Goal: Check status: Check status

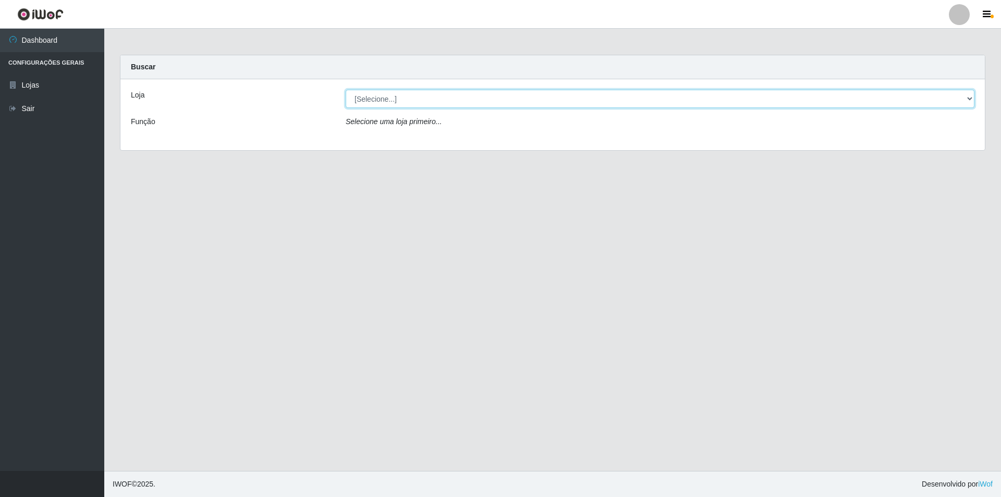
click at [496, 98] on select "[Selecione...] Atacado Vem - [STREET_ADDRESS]" at bounding box center [660, 99] width 629 height 18
select select "449"
click at [346, 90] on select "[Selecione...] Atacado Vem - [STREET_ADDRESS]" at bounding box center [660, 99] width 629 height 18
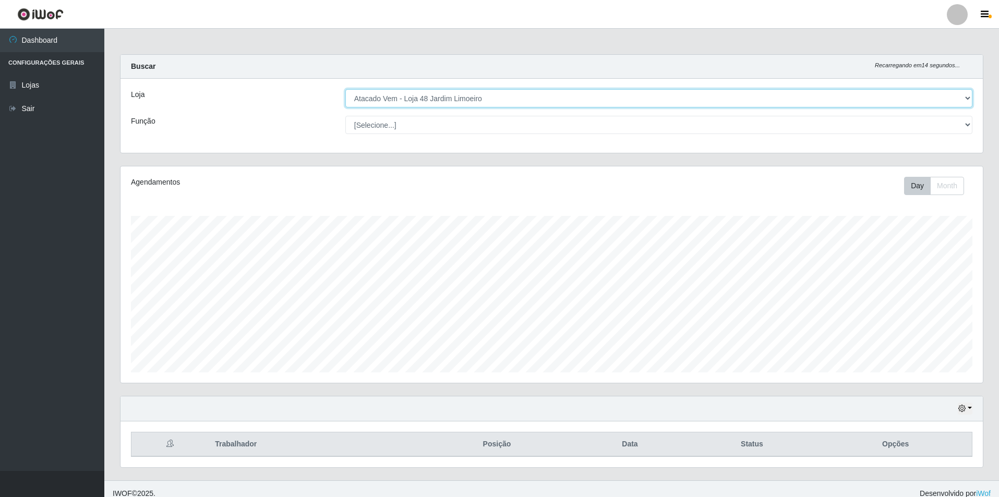
scroll to position [10, 0]
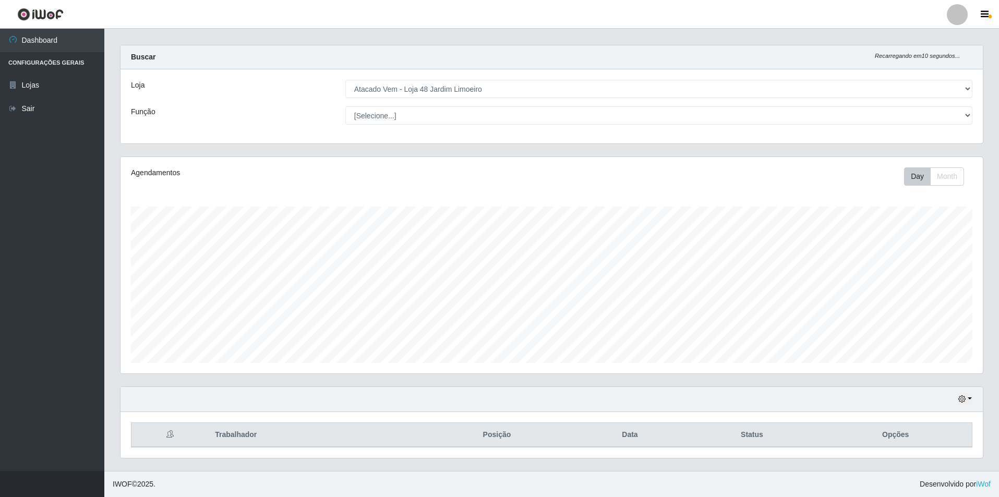
click at [496, 320] on th "Opções" at bounding box center [895, 435] width 153 height 25
click at [496, 177] on button "Day" at bounding box center [917, 176] width 27 height 18
click at [496, 111] on select "[Selecione...] Repositor Repositor + Repositor ++" at bounding box center [658, 115] width 627 height 18
click at [496, 175] on button "Day" at bounding box center [917, 176] width 27 height 18
click at [496, 178] on button "Month" at bounding box center [947, 176] width 34 height 18
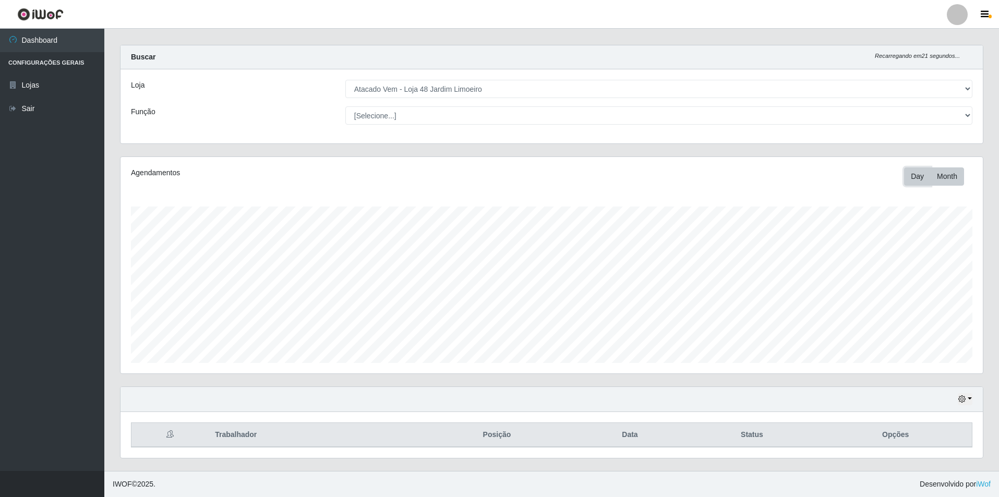
click at [496, 174] on button "Day" at bounding box center [917, 176] width 27 height 18
click at [496, 320] on button "button" at bounding box center [964, 399] width 15 height 12
click at [496, 314] on button "1 dia" at bounding box center [930, 317] width 82 height 22
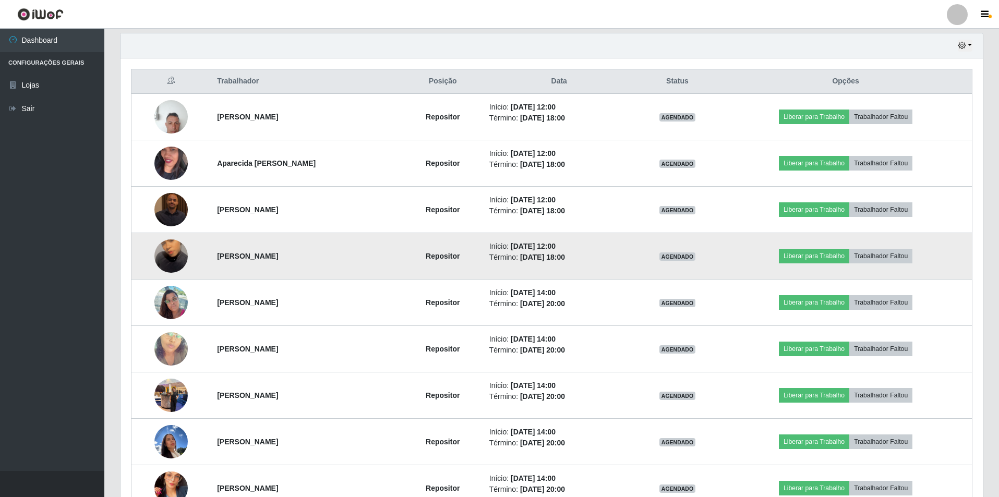
scroll to position [427, 0]
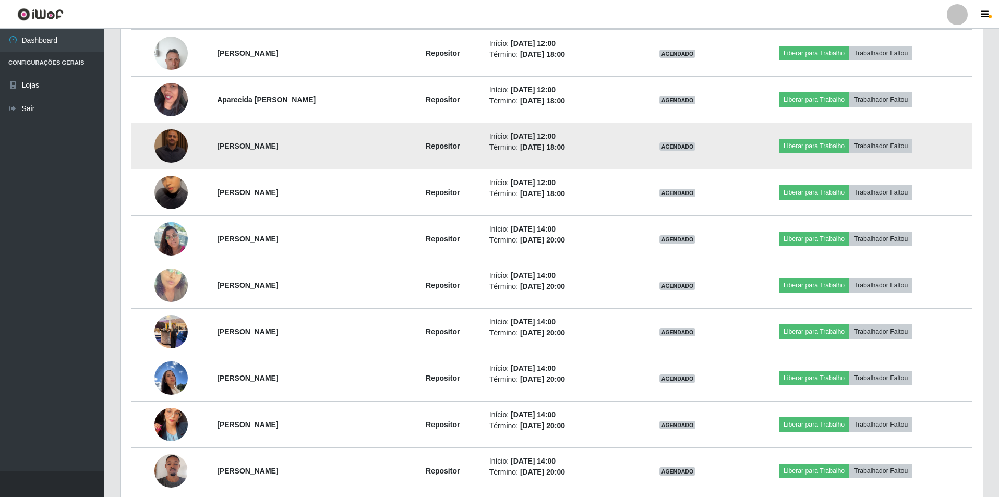
click at [174, 143] on img at bounding box center [170, 145] width 33 height 33
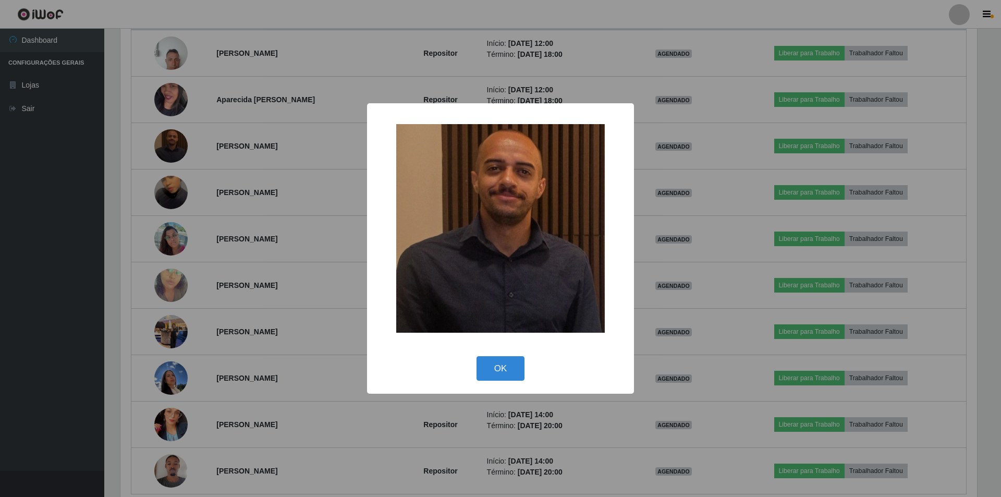
click at [166, 44] on div "× OK Cancel" at bounding box center [500, 248] width 1001 height 497
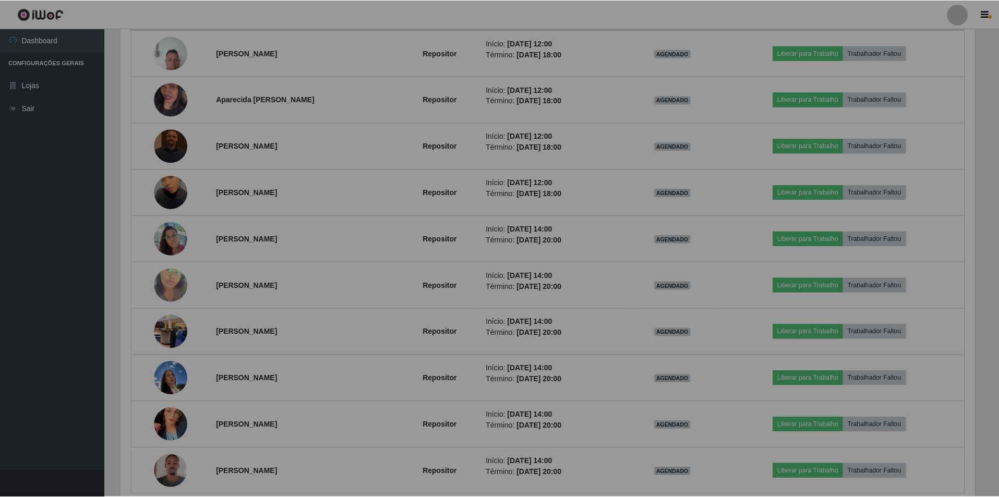
scroll to position [216, 862]
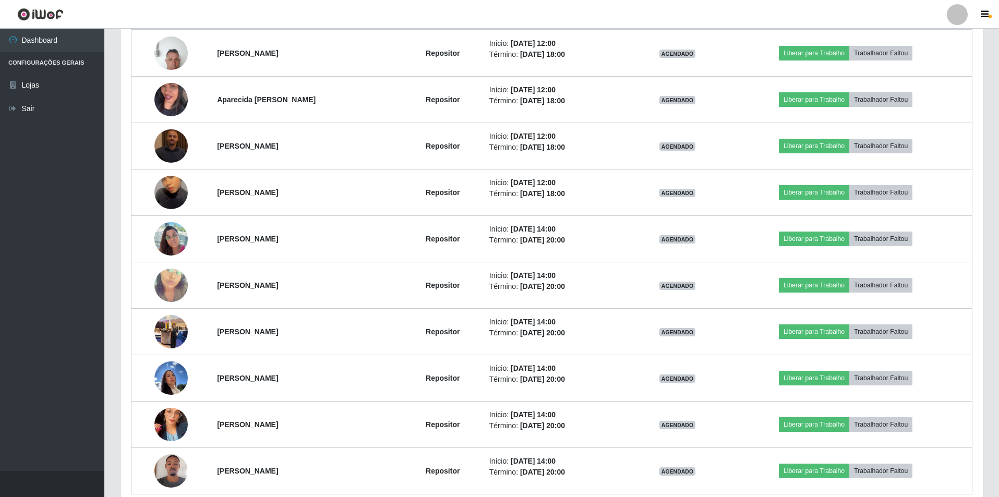
click at [166, 44] on img at bounding box center [170, 53] width 33 height 44
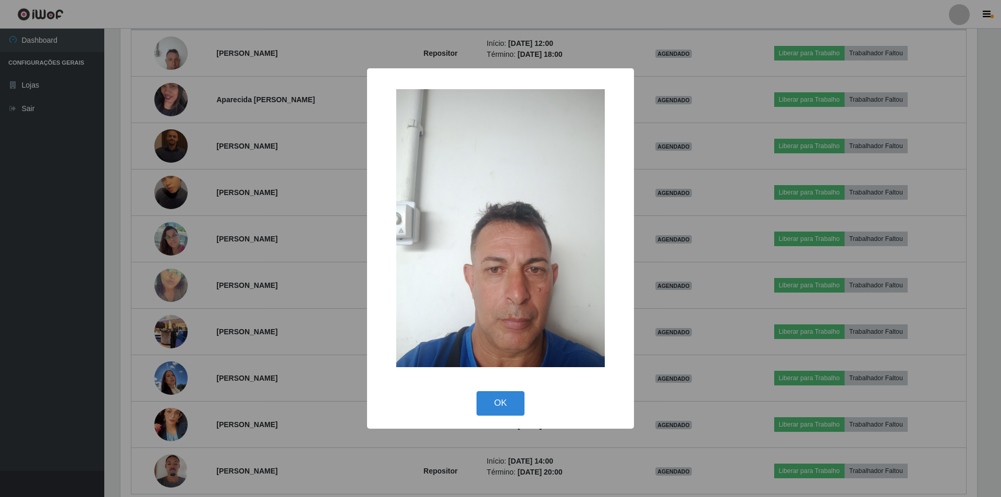
click at [169, 96] on div "× OK Cancel" at bounding box center [500, 248] width 1001 height 497
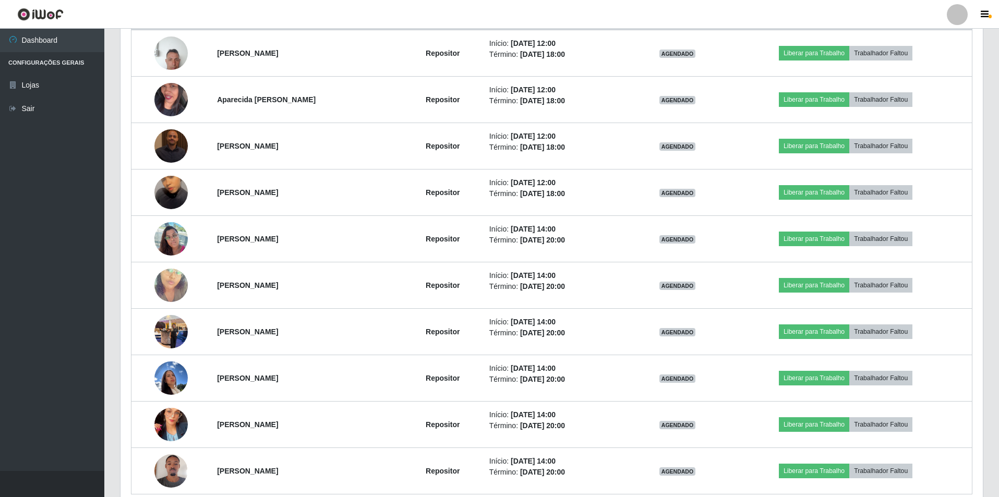
scroll to position [216, 862]
click at [169, 96] on img at bounding box center [170, 99] width 33 height 59
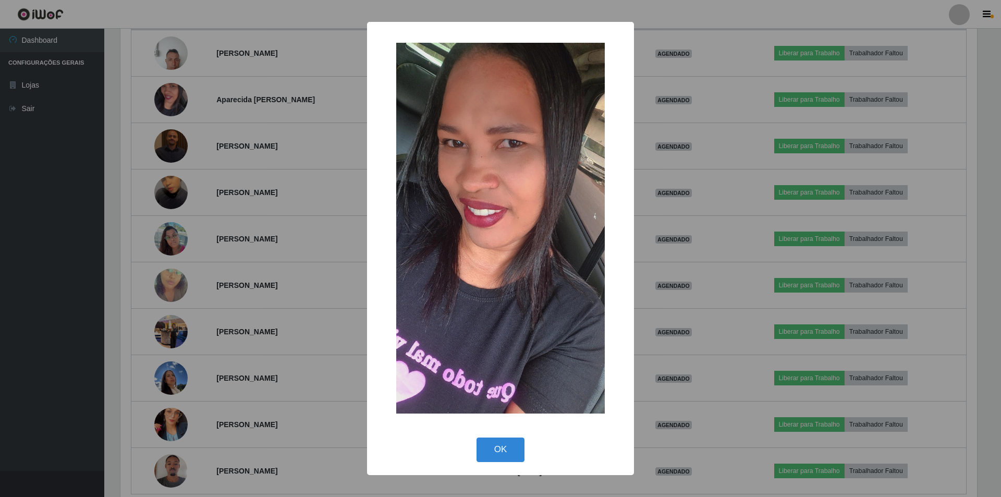
click at [178, 51] on div "× OK Cancel" at bounding box center [500, 248] width 1001 height 497
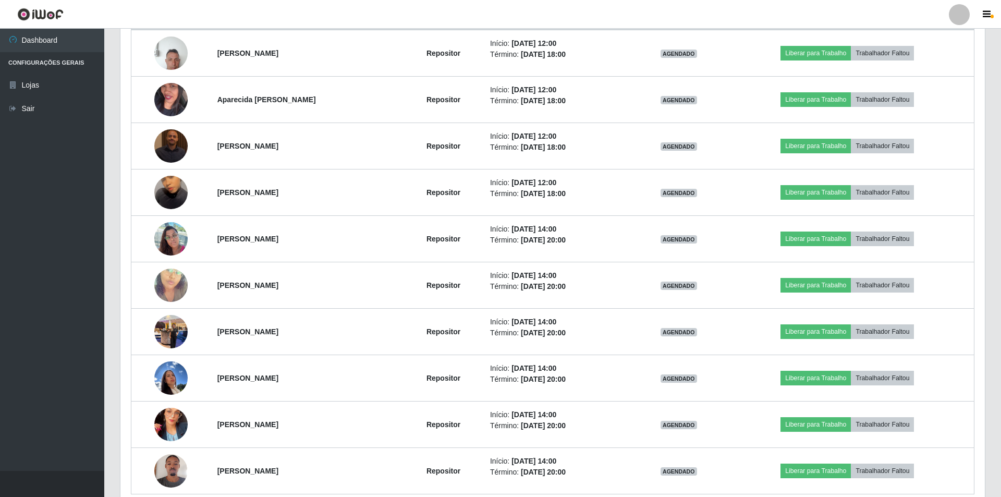
scroll to position [216, 862]
click at [178, 51] on img at bounding box center [170, 53] width 33 height 44
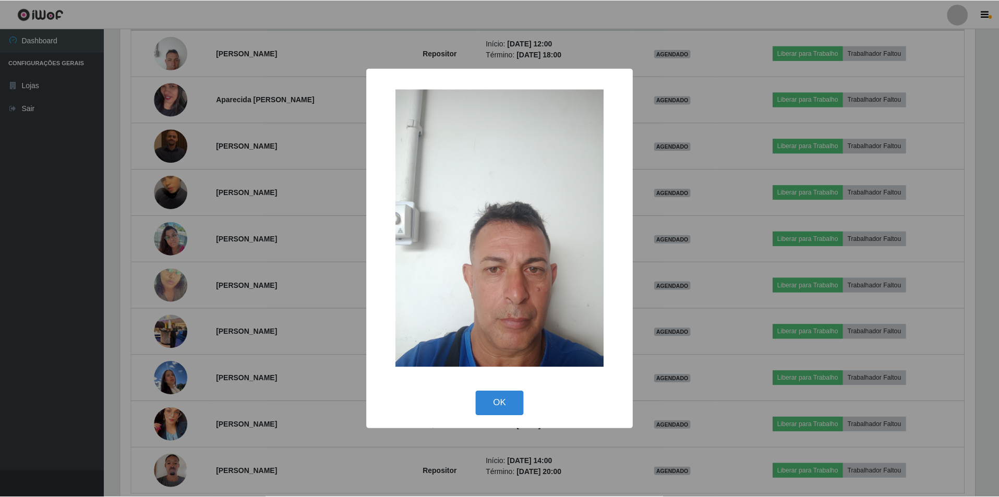
scroll to position [216, 857]
click at [173, 96] on div "× OK Cancel" at bounding box center [500, 248] width 1001 height 497
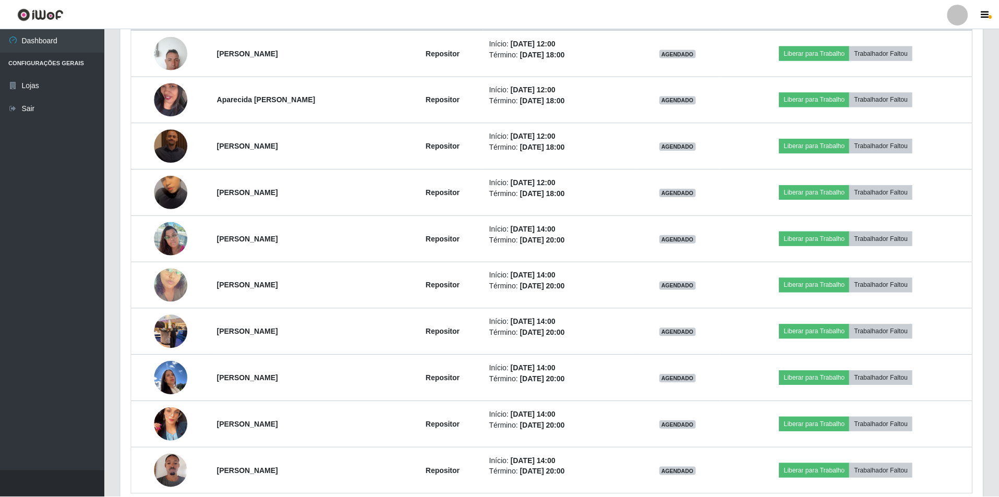
scroll to position [216, 862]
click at [173, 96] on img at bounding box center [170, 99] width 33 height 59
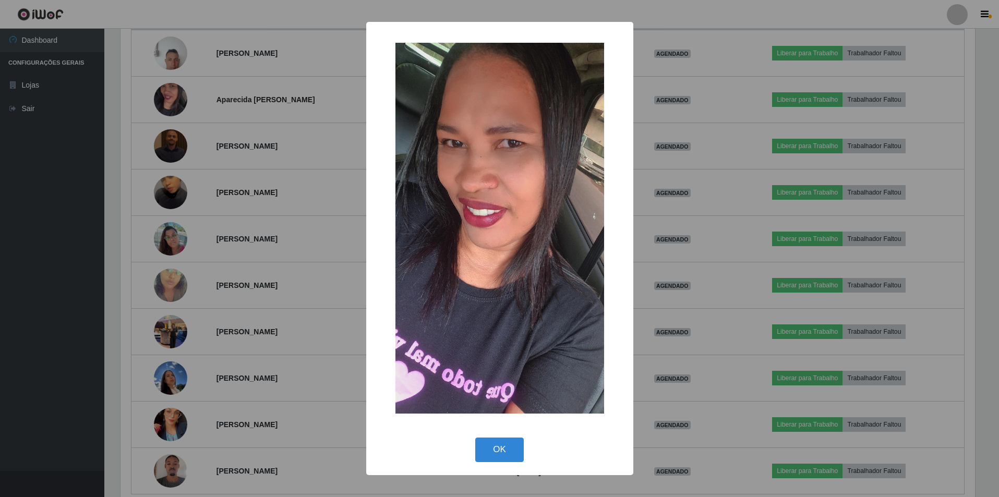
scroll to position [216, 857]
click at [174, 134] on div "× OK Cancel" at bounding box center [500, 248] width 1001 height 497
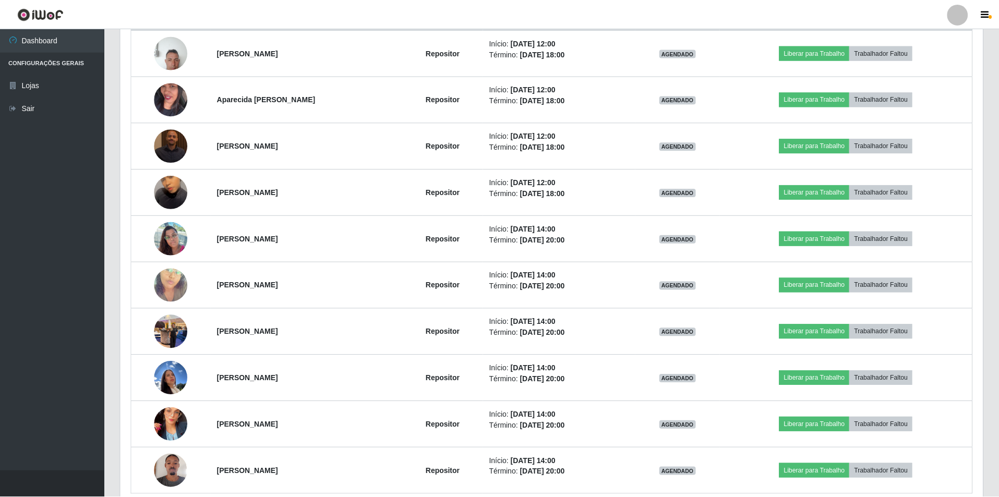
scroll to position [216, 862]
click at [174, 134] on img at bounding box center [170, 145] width 33 height 33
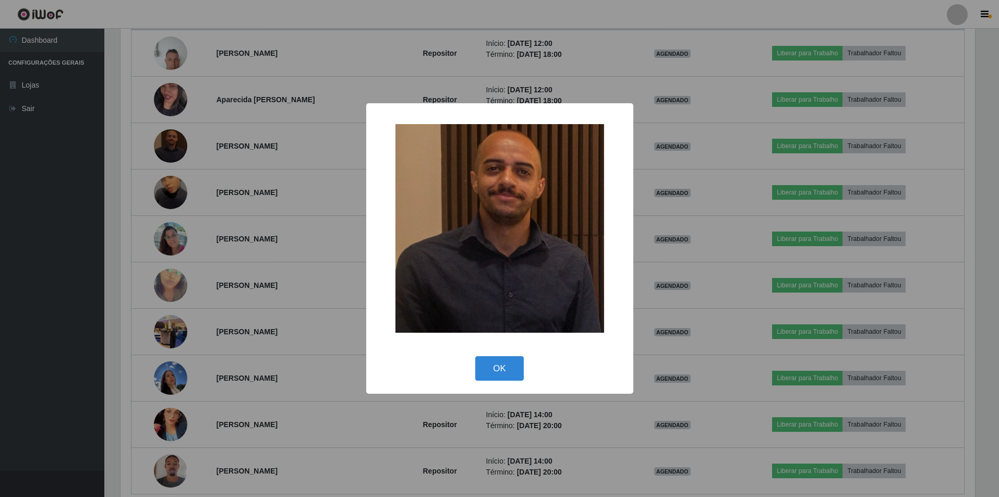
scroll to position [216, 857]
click at [166, 189] on div "× OK Cancel" at bounding box center [500, 248] width 1001 height 497
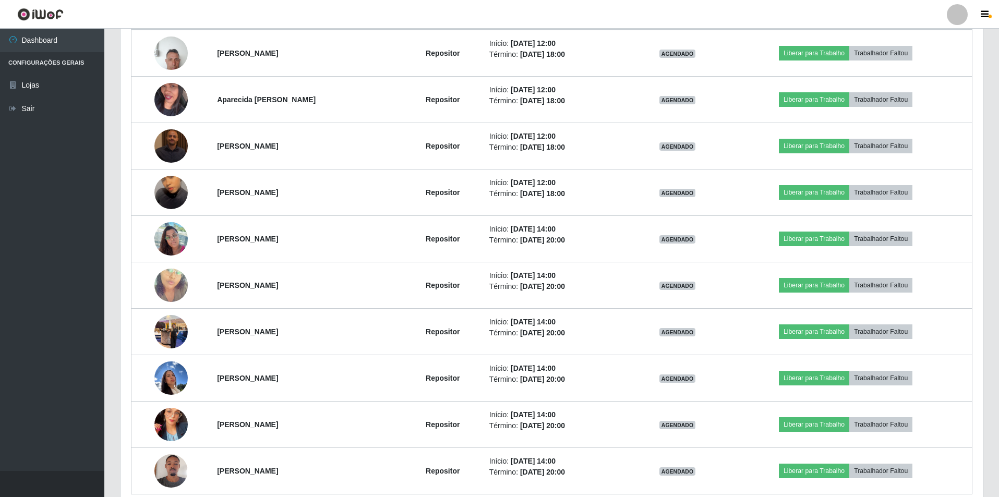
scroll to position [216, 862]
click at [166, 189] on img at bounding box center [170, 192] width 33 height 59
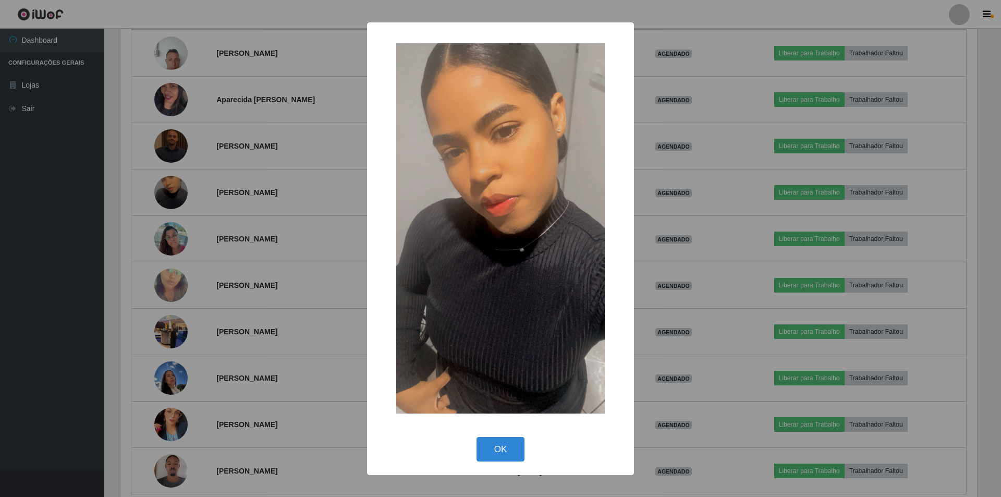
click at [165, 235] on div "× OK Cancel" at bounding box center [500, 248] width 1001 height 497
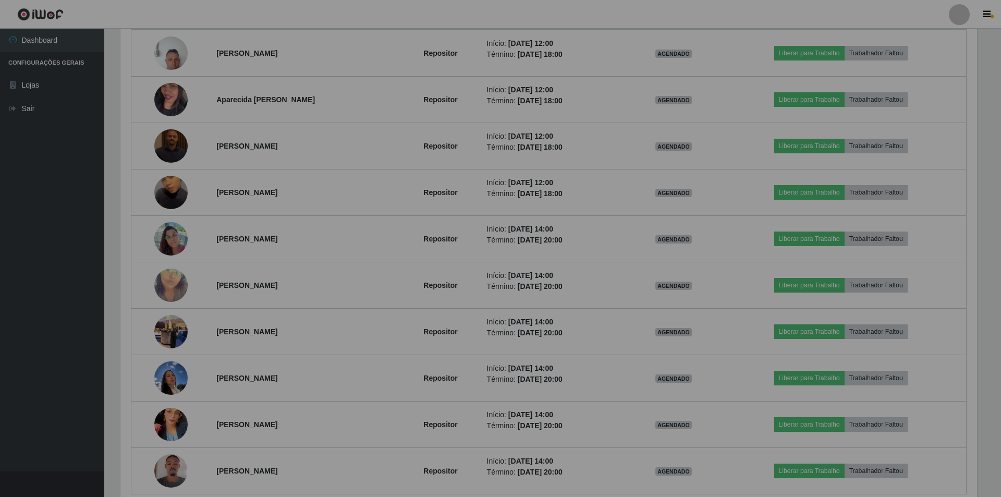
scroll to position [216, 862]
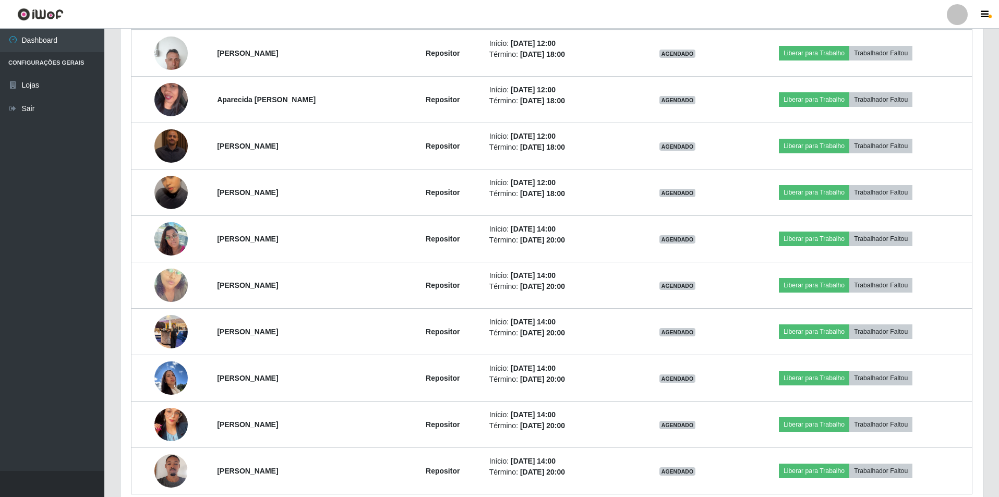
click at [165, 235] on img at bounding box center [170, 238] width 33 height 44
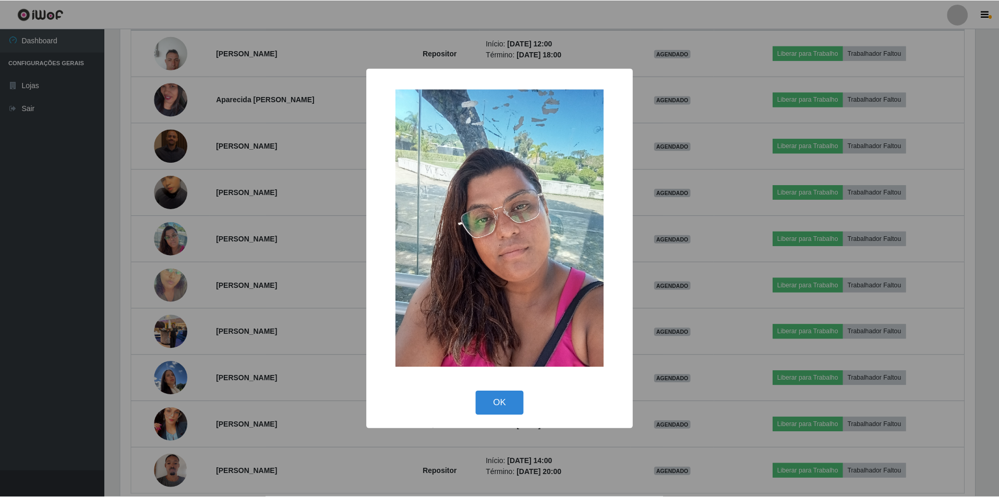
scroll to position [216, 857]
click at [157, 275] on div "× OK Cancel" at bounding box center [500, 248] width 1001 height 497
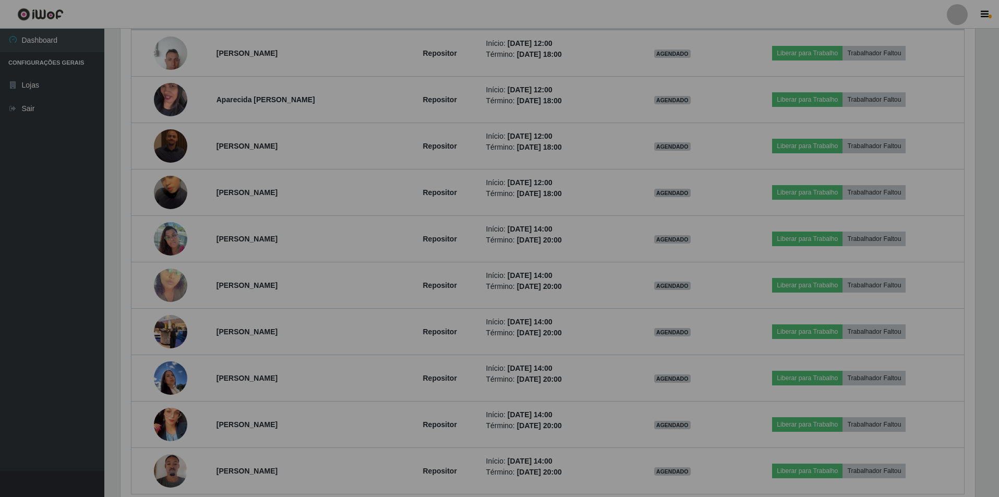
scroll to position [0, 0]
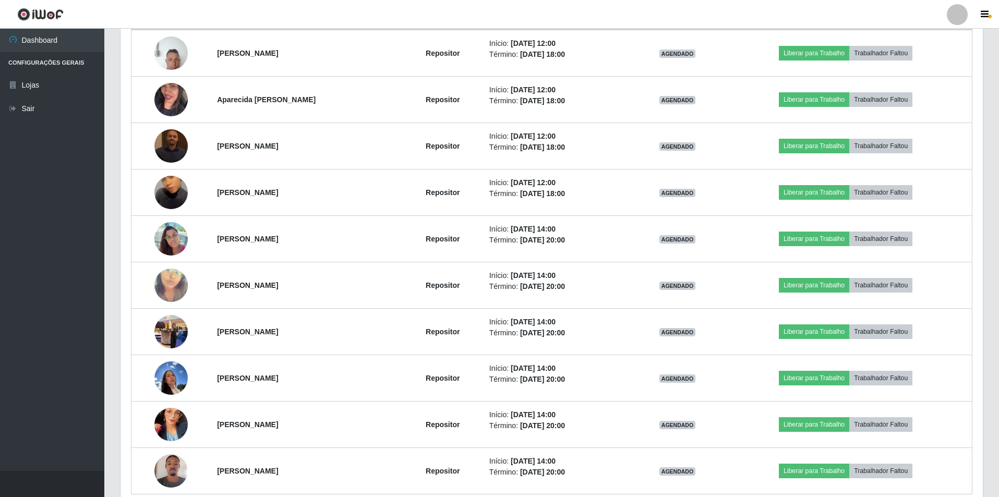
click at [157, 275] on img at bounding box center [170, 284] width 33 height 59
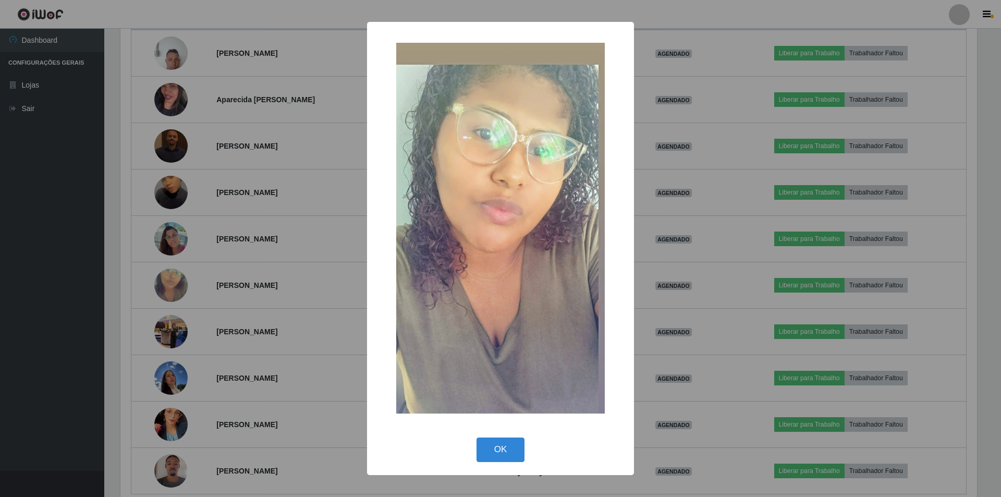
click at [170, 320] on div "× OK Cancel" at bounding box center [500, 248] width 1001 height 497
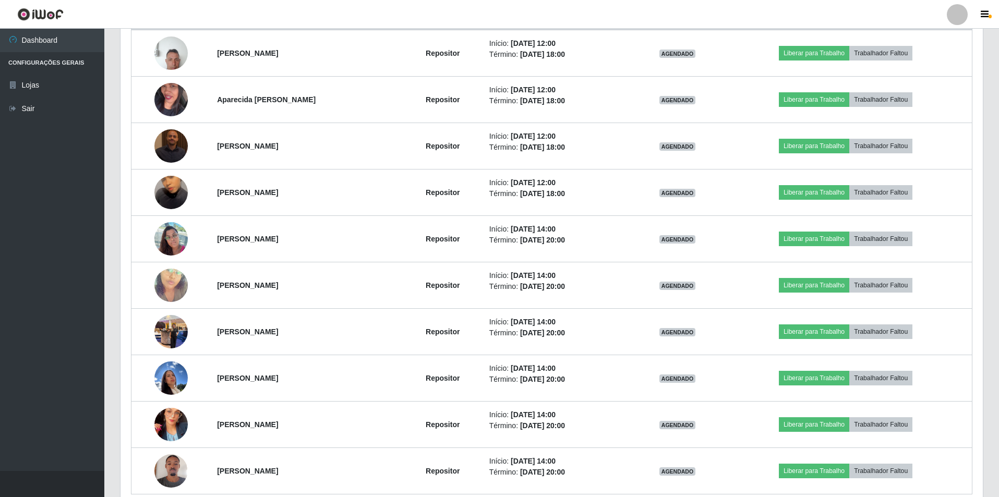
click at [170, 320] on img at bounding box center [170, 331] width 33 height 44
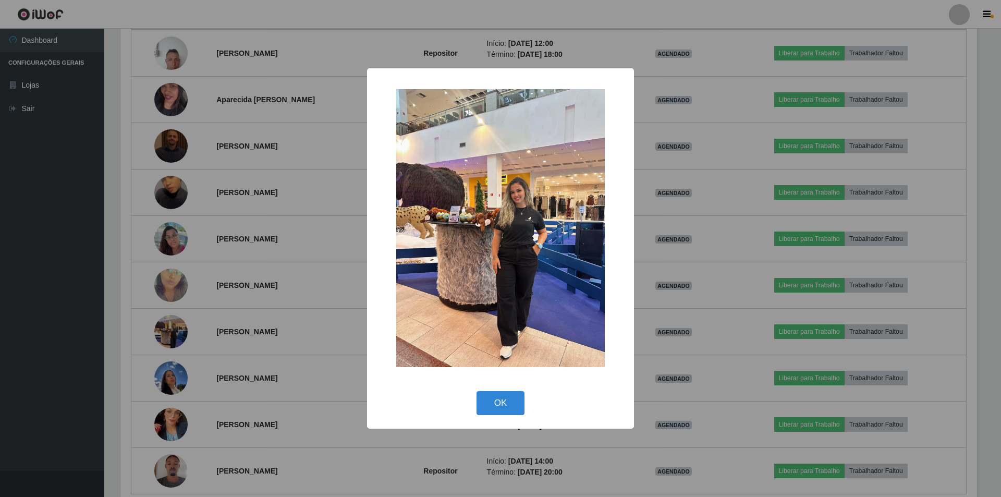
click at [170, 320] on div "× OK Cancel" at bounding box center [500, 248] width 1001 height 497
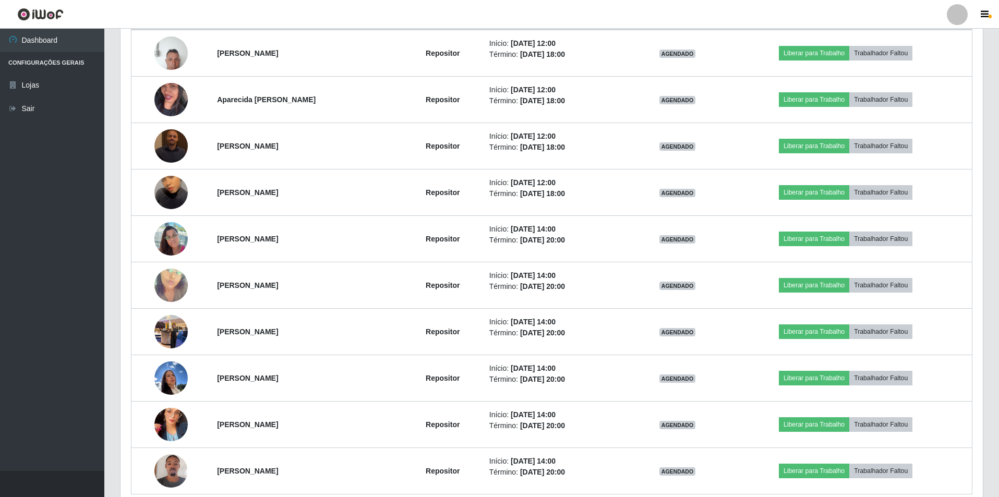
click at [170, 320] on img at bounding box center [170, 378] width 33 height 44
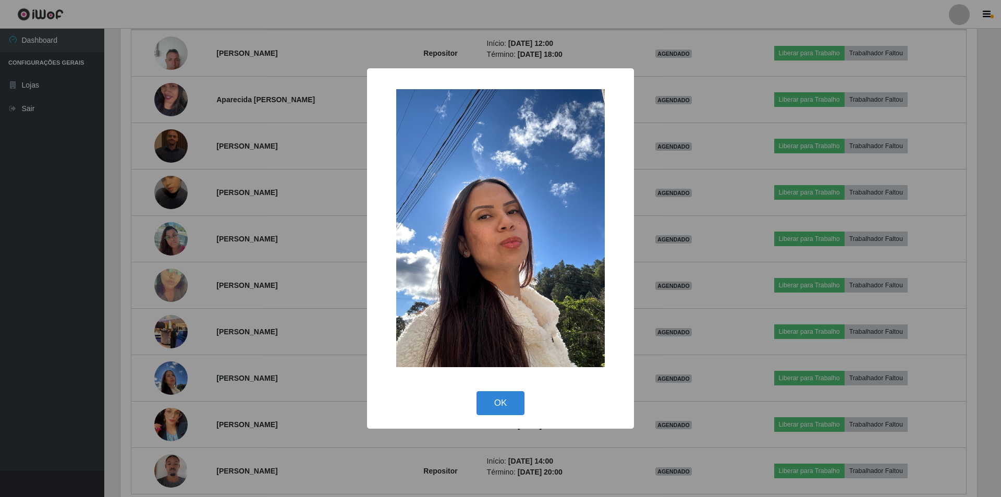
click at [171, 320] on div "× OK Cancel" at bounding box center [500, 248] width 1001 height 497
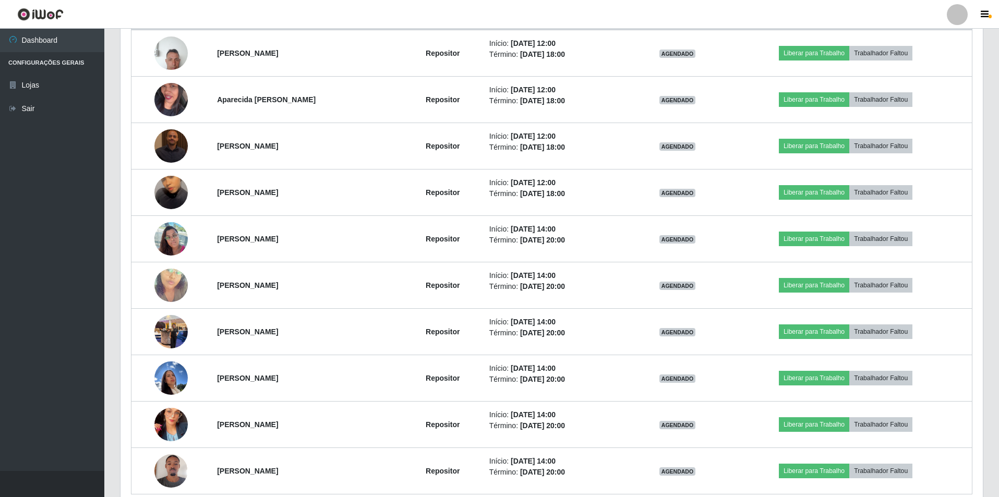
click at [171, 320] on img at bounding box center [170, 424] width 33 height 59
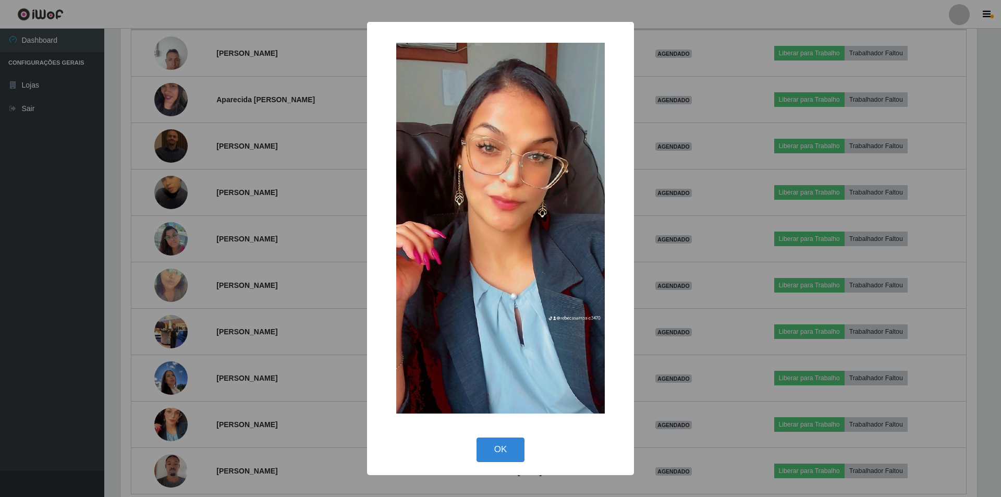
click at [163, 320] on div "× OK Cancel" at bounding box center [500, 248] width 1001 height 497
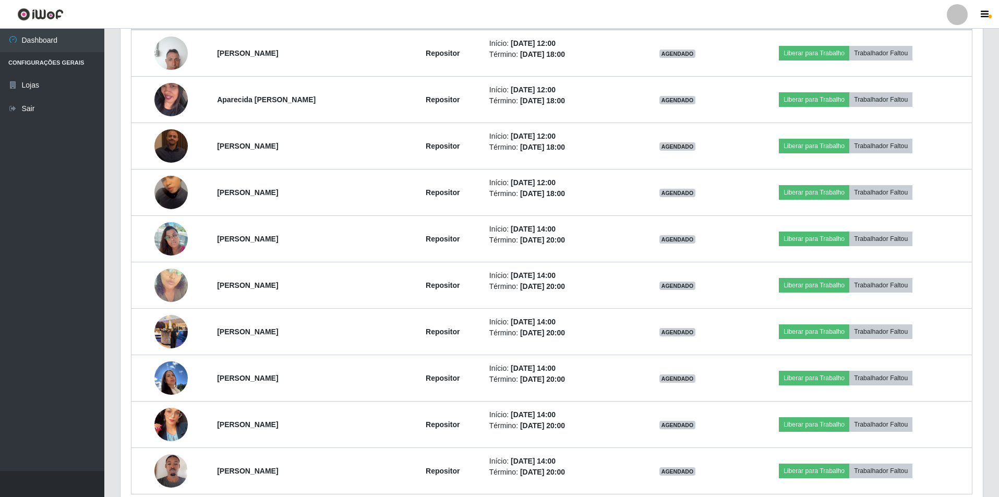
click at [163, 320] on img at bounding box center [170, 470] width 33 height 44
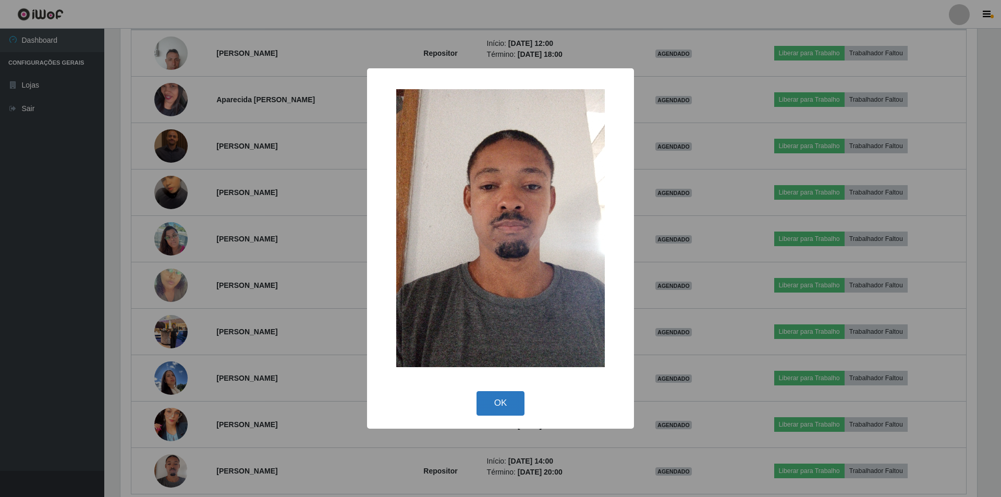
click at [495, 320] on button "OK" at bounding box center [501, 403] width 48 height 25
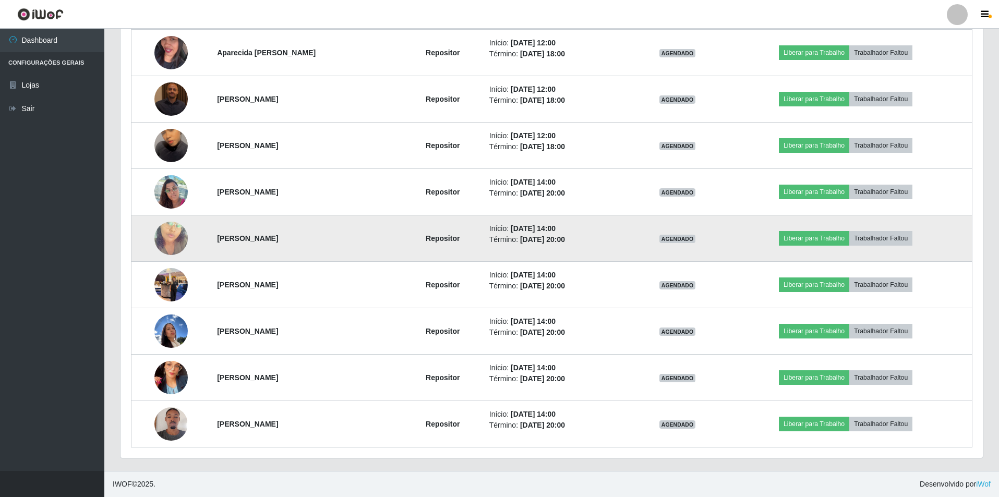
click at [180, 234] on img at bounding box center [170, 238] width 33 height 59
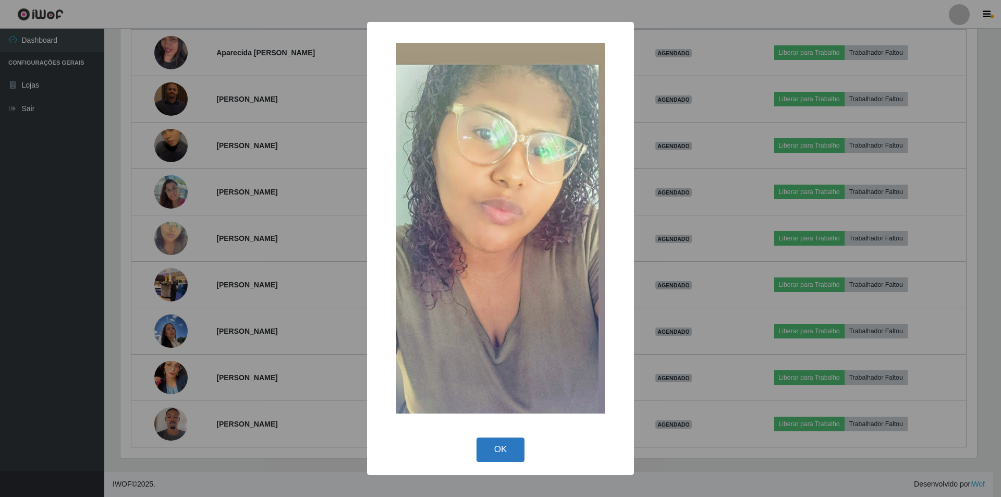
click at [496, 320] on button "OK" at bounding box center [501, 449] width 48 height 25
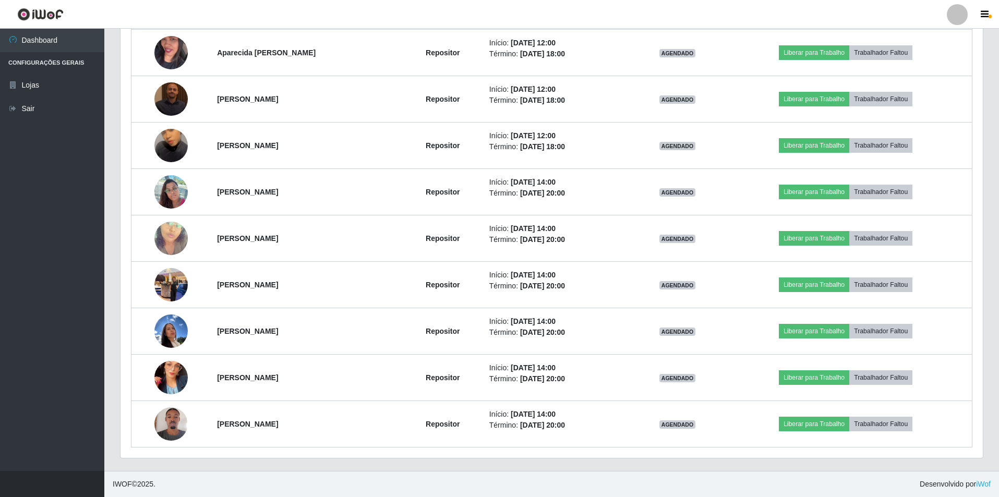
scroll to position [216, 862]
